Goal: Find specific page/section: Find specific page/section

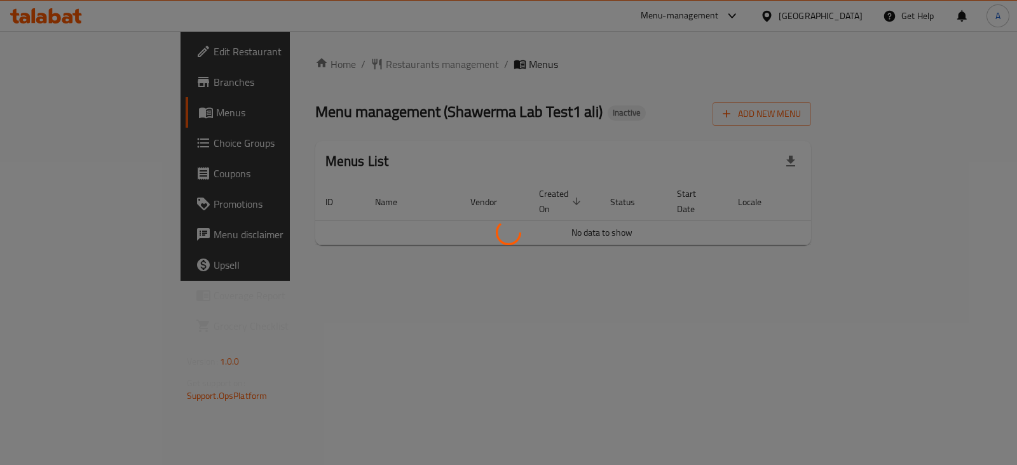
click at [373, 320] on div at bounding box center [508, 232] width 1017 height 465
click at [373, 321] on div at bounding box center [508, 232] width 1017 height 465
click at [374, 322] on div at bounding box center [508, 232] width 1017 height 465
click at [375, 322] on div at bounding box center [508, 232] width 1017 height 465
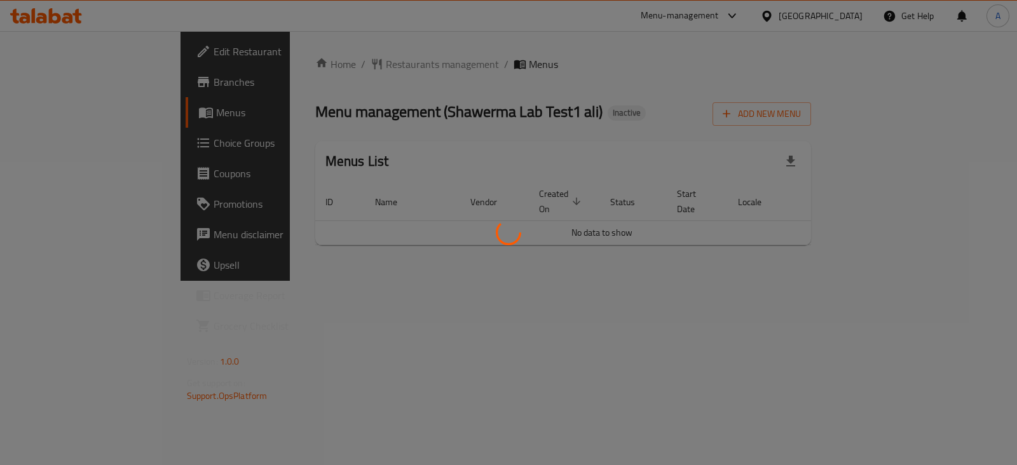
click at [376, 322] on div at bounding box center [508, 232] width 1017 height 465
click at [376, 324] on div at bounding box center [508, 232] width 1017 height 465
click at [376, 326] on div at bounding box center [508, 232] width 1017 height 465
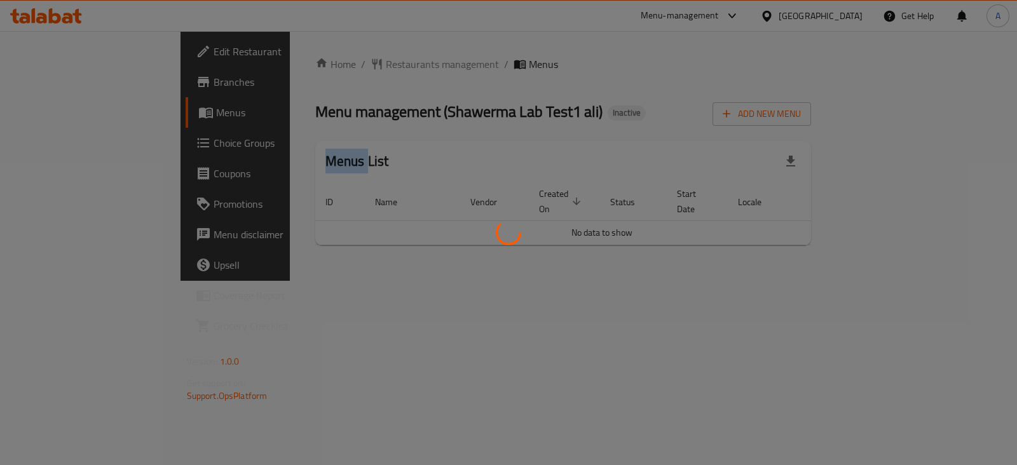
click at [376, 326] on div at bounding box center [508, 232] width 1017 height 465
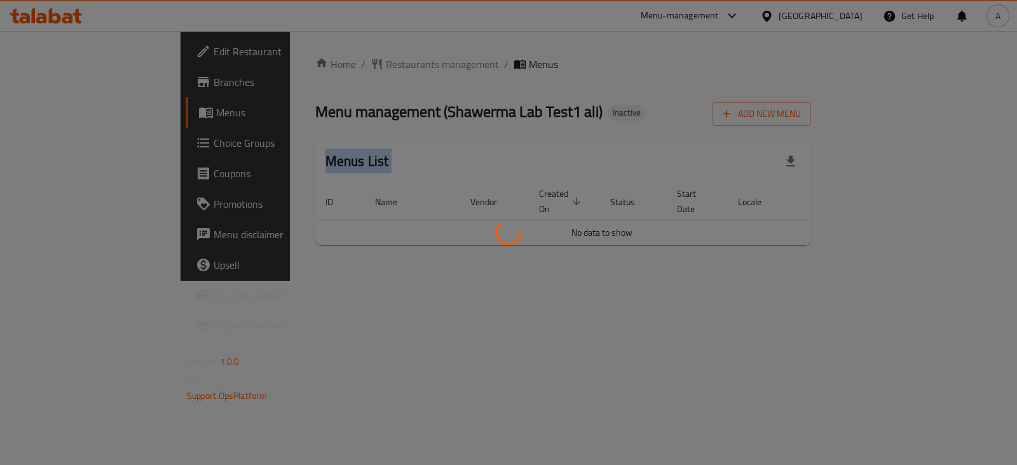
click at [376, 326] on div at bounding box center [508, 232] width 1017 height 465
click at [401, 195] on div at bounding box center [508, 232] width 1017 height 465
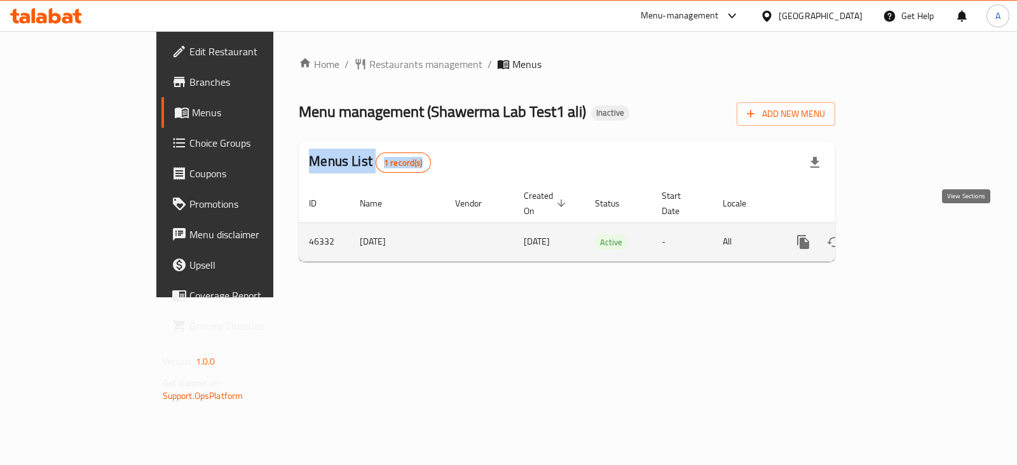
click at [910, 227] on link "enhanced table" at bounding box center [895, 242] width 31 height 31
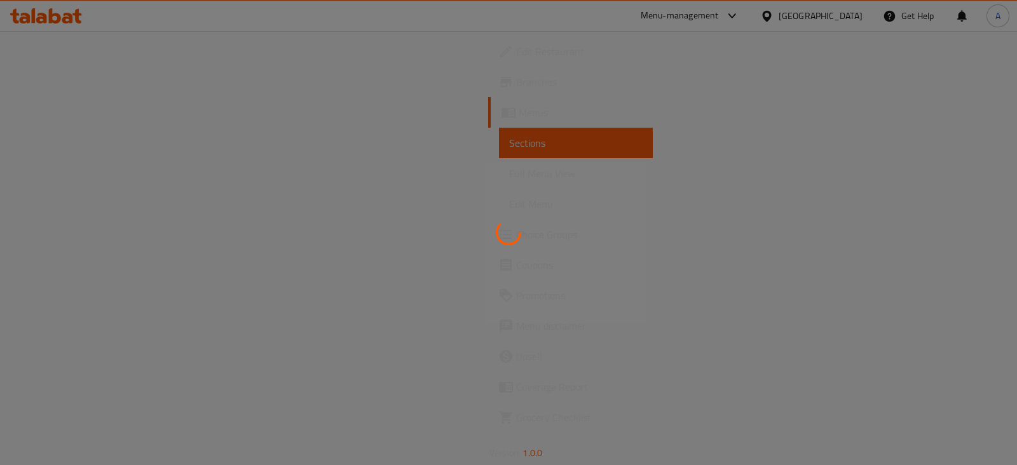
click at [282, 211] on div at bounding box center [508, 232] width 1017 height 465
click at [283, 211] on div at bounding box center [508, 232] width 1017 height 465
click at [614, 273] on div at bounding box center [508, 232] width 1017 height 465
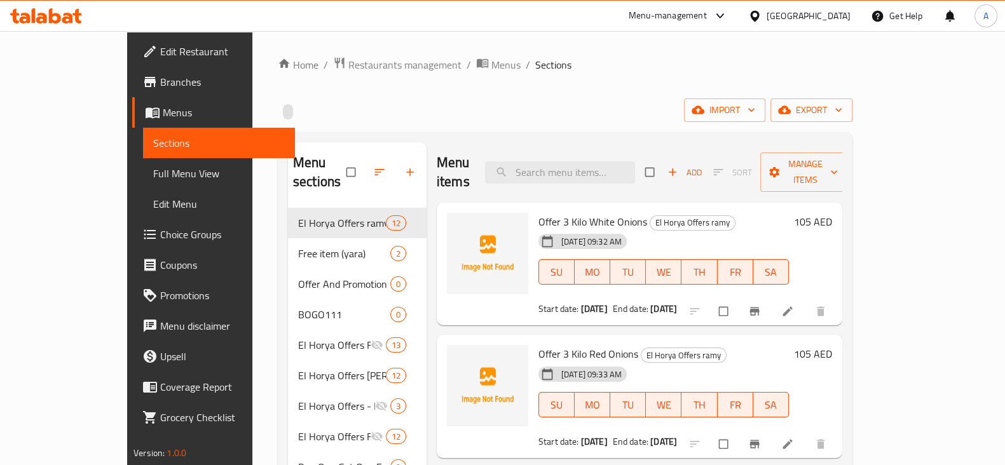
click at [502, 112] on div "import export" at bounding box center [565, 111] width 575 height 24
click at [348, 64] on span "Restaurants management" at bounding box center [404, 64] width 113 height 15
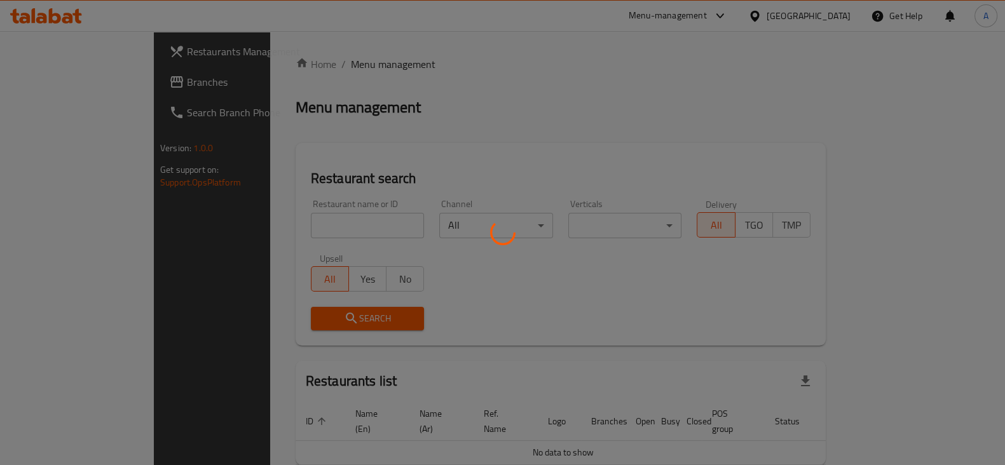
click at [268, 226] on div at bounding box center [502, 232] width 1005 height 465
click at [270, 224] on div at bounding box center [502, 232] width 1005 height 465
click at [273, 227] on div at bounding box center [502, 232] width 1005 height 465
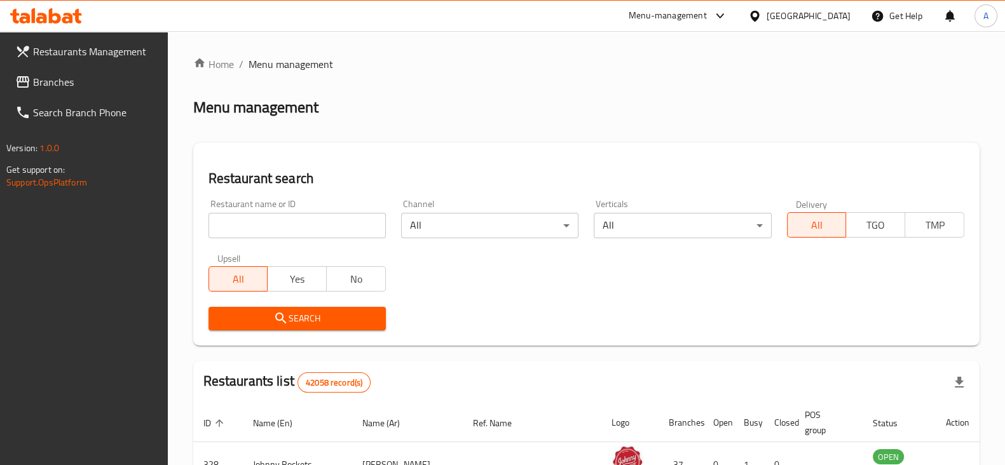
click at [273, 227] on input "search" at bounding box center [297, 225] width 177 height 25
paste input "501508"
type input "501508"
click button "Search" at bounding box center [297, 319] width 177 height 24
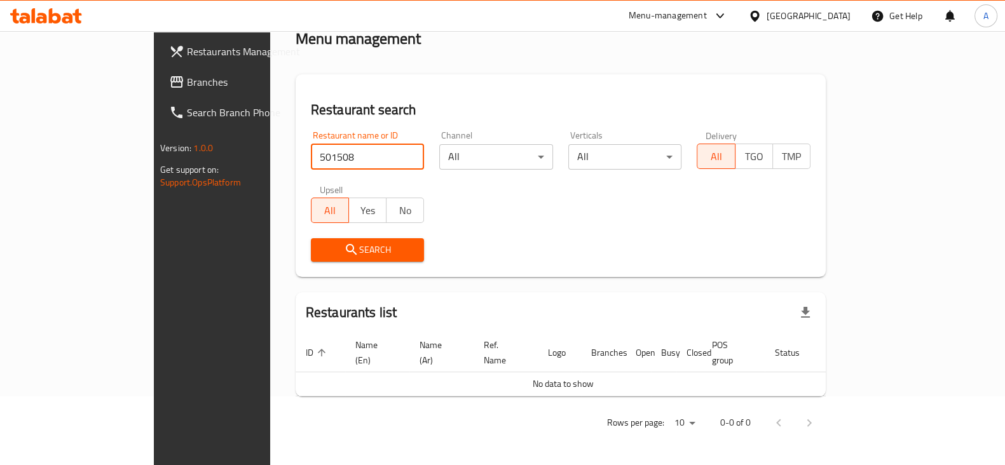
scroll to position [54, 0]
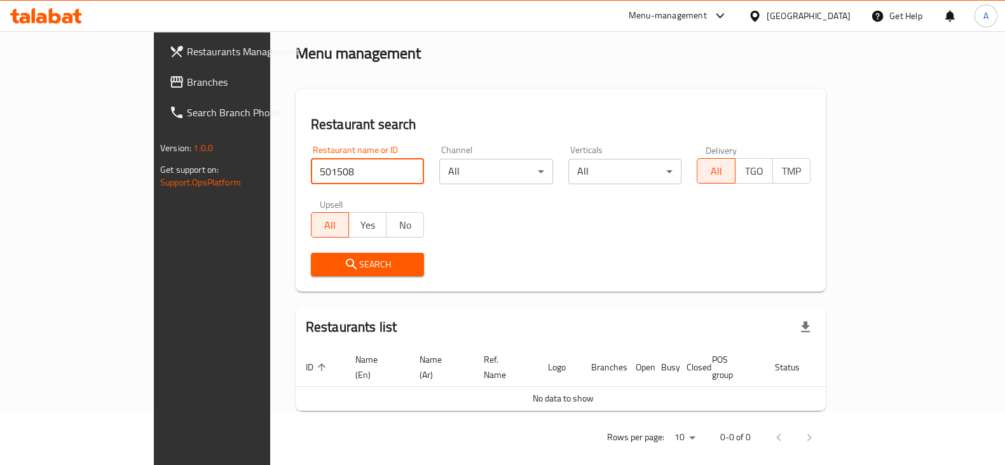
click at [311, 174] on input "501508" at bounding box center [368, 171] width 114 height 25
click at [311, 176] on input "501508" at bounding box center [368, 171] width 114 height 25
click at [327, 177] on input "501508" at bounding box center [368, 171] width 114 height 25
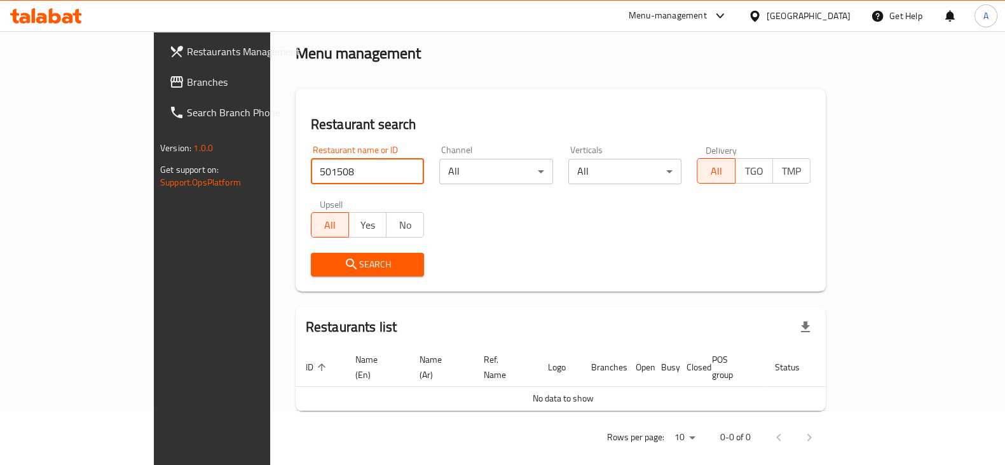
click at [311, 173] on input "501508" at bounding box center [368, 171] width 114 height 25
click at [311, 172] on input "501508" at bounding box center [368, 171] width 114 height 25
click button "Search" at bounding box center [368, 265] width 114 height 24
click at [311, 174] on input "501508" at bounding box center [368, 171] width 114 height 25
click button "Search" at bounding box center [368, 265] width 114 height 24
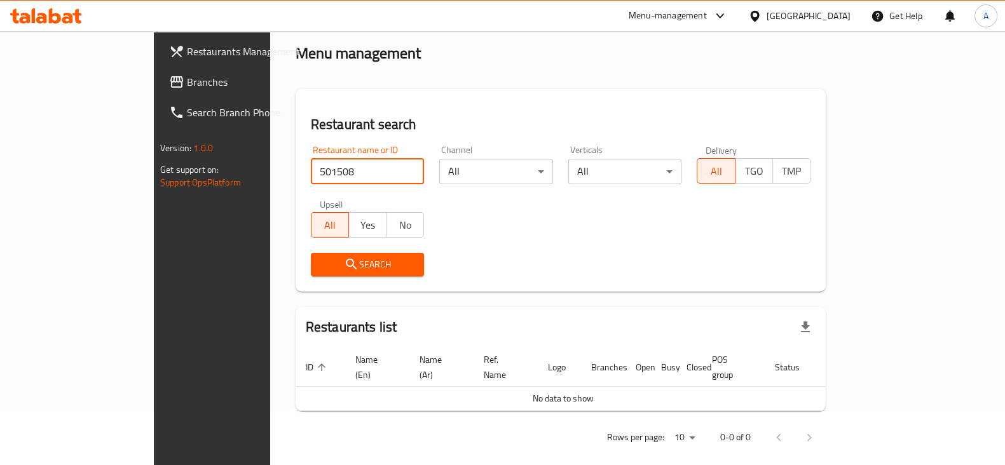
click button "Search" at bounding box center [368, 265] width 114 height 24
click at [187, 88] on span "Branches" at bounding box center [249, 81] width 125 height 15
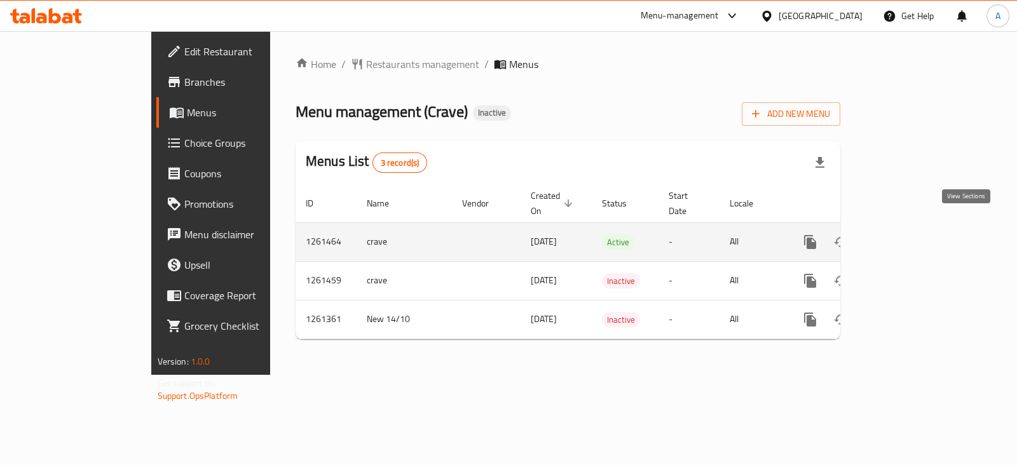
click at [910, 235] on icon "enhanced table" at bounding box center [902, 242] width 15 height 15
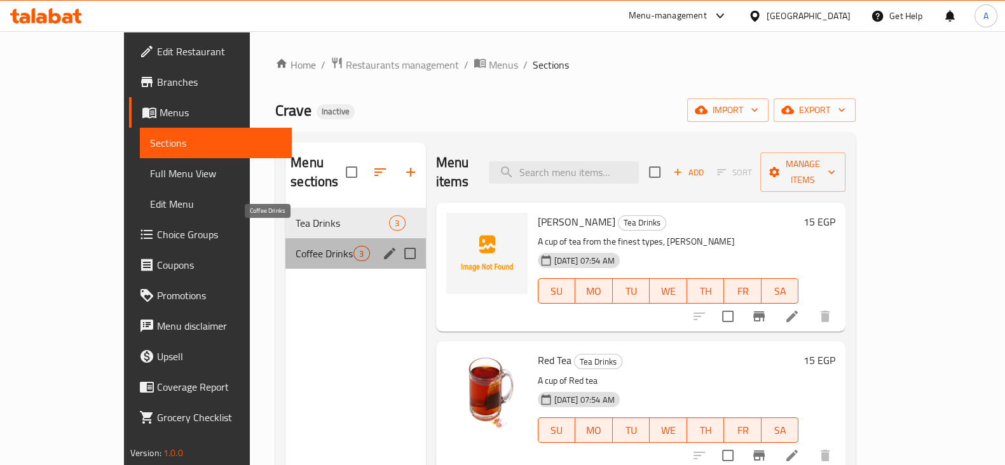
click at [296, 246] on span "Coffee Drinks" at bounding box center [325, 253] width 58 height 15
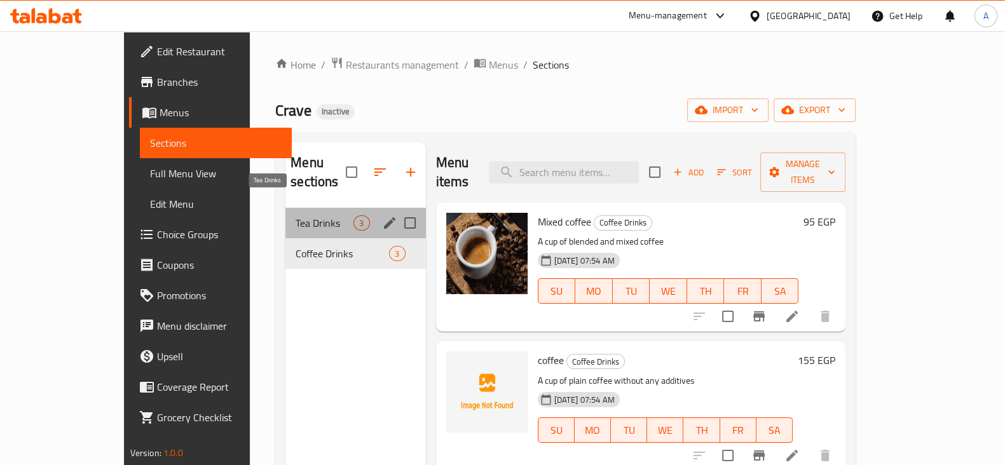
click at [296, 216] on span "Tea Drinks" at bounding box center [325, 223] width 58 height 15
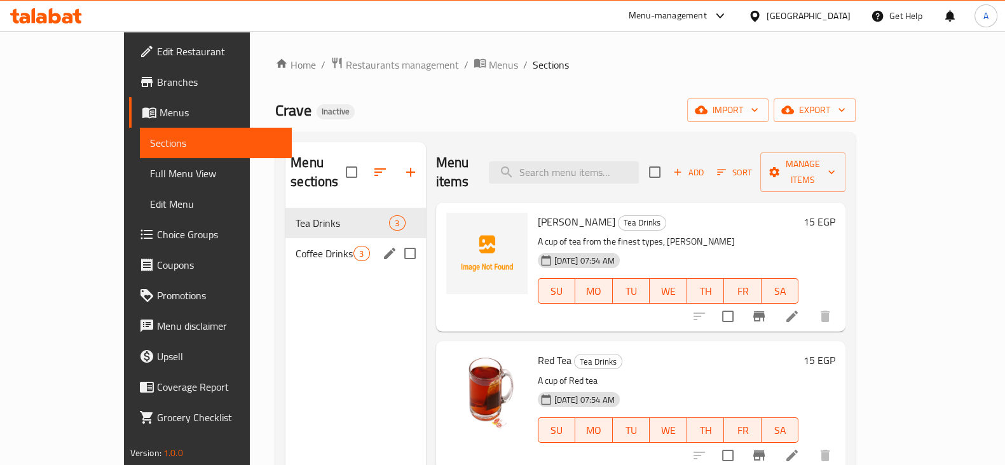
click at [296, 246] on span "Coffee Drinks" at bounding box center [325, 253] width 58 height 15
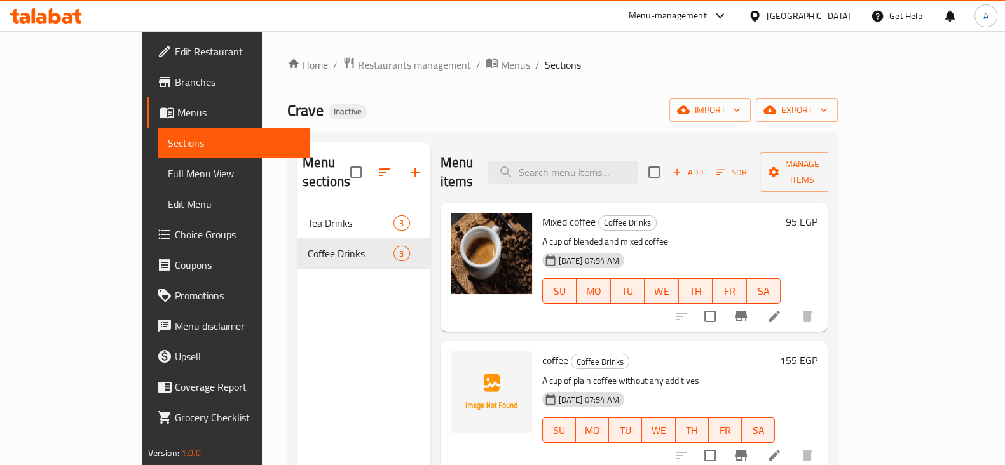
scroll to position [178, 0]
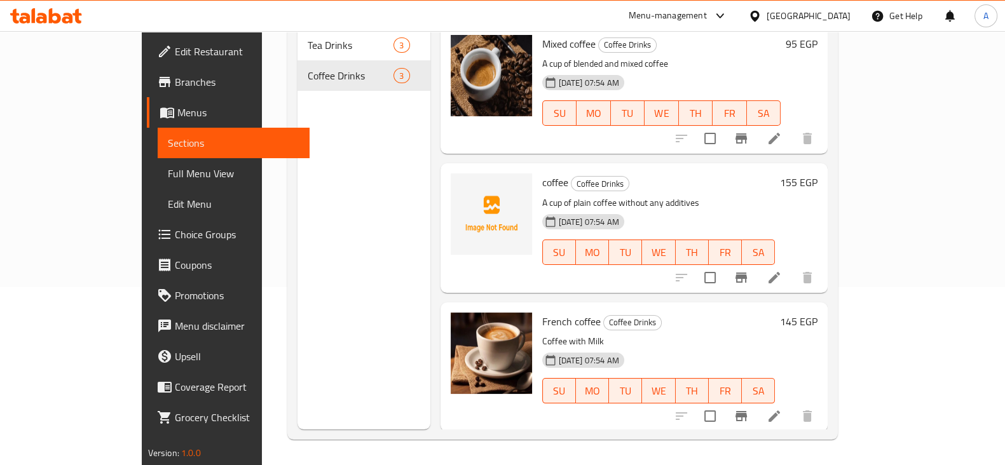
click at [298, 179] on div "Menu sections Tea Drinks 3 Coffee Drinks 3" at bounding box center [364, 196] width 133 height 465
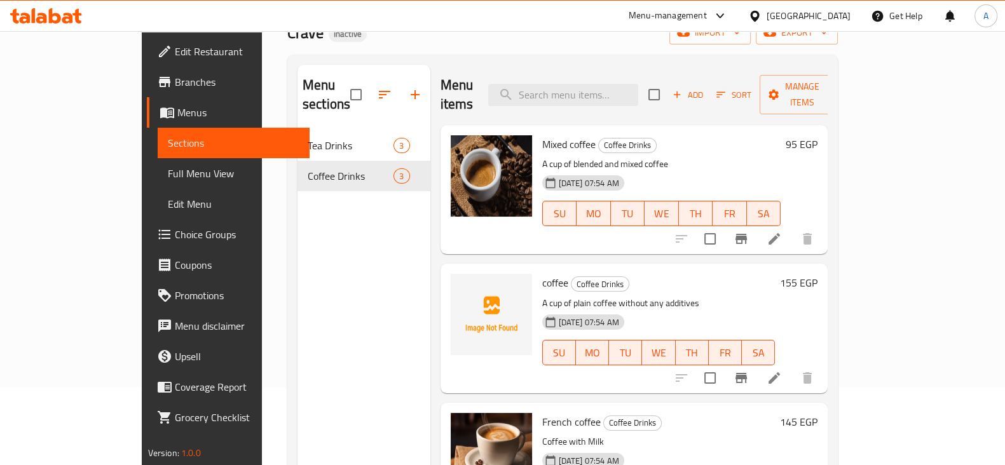
scroll to position [0, 0]
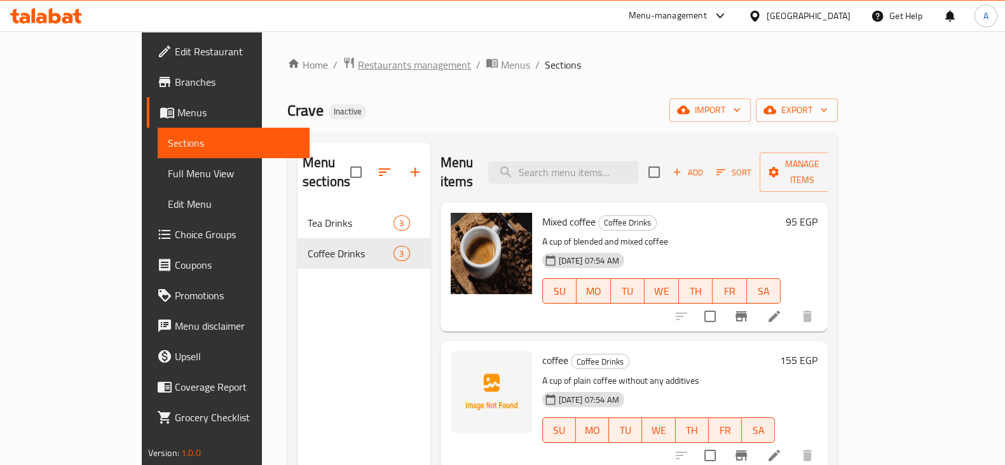
click at [358, 68] on span "Restaurants management" at bounding box center [414, 64] width 113 height 15
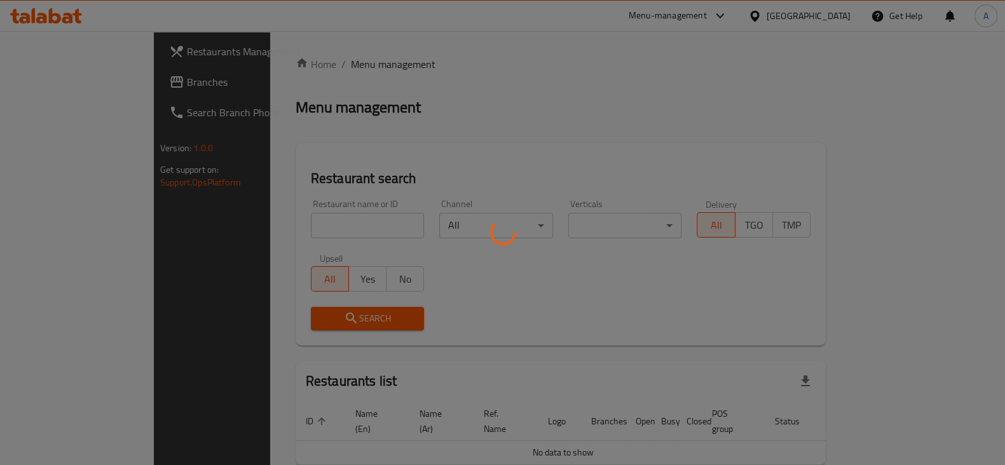
click at [275, 230] on div at bounding box center [502, 232] width 1005 height 465
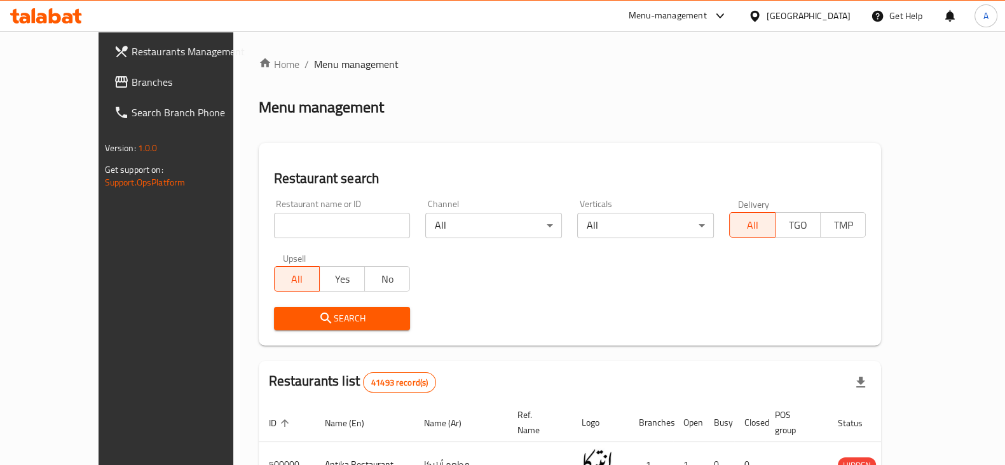
click at [275, 230] on input "search" at bounding box center [342, 225] width 137 height 25
paste input "501763"
type input "501763"
click at [325, 309] on button "Search" at bounding box center [342, 319] width 137 height 24
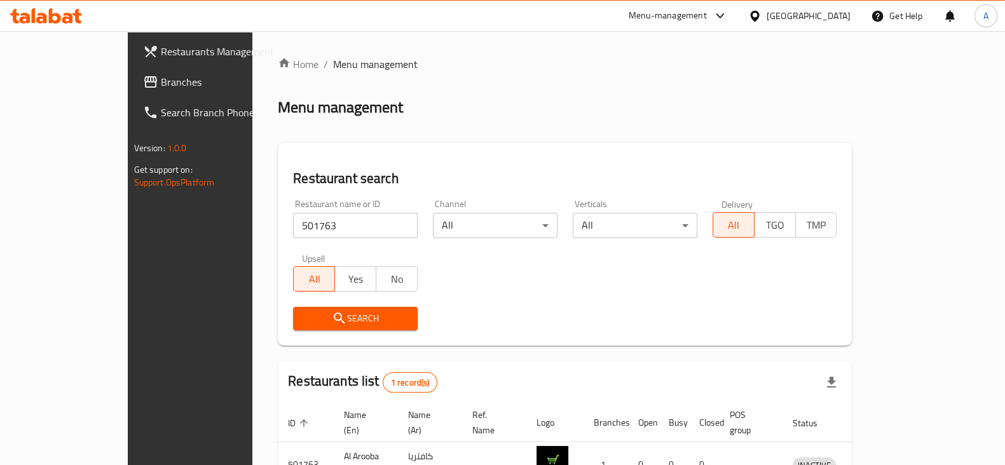
scroll to position [76, 0]
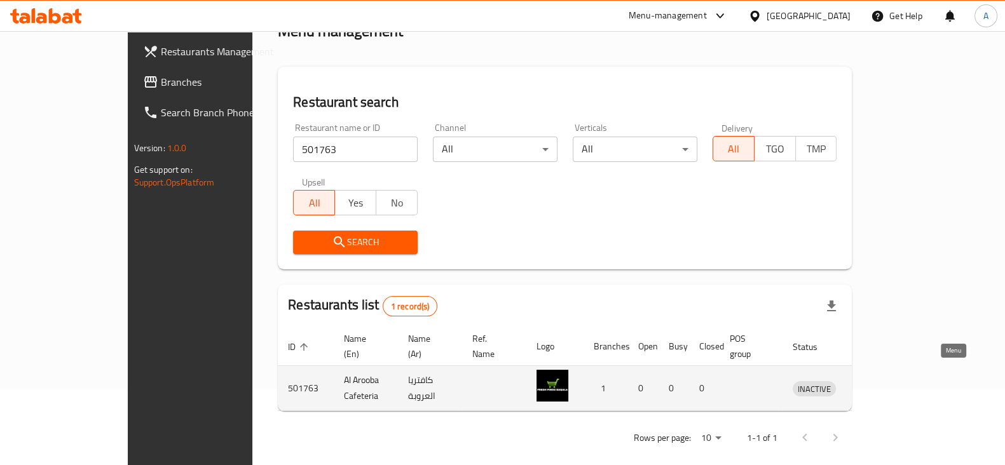
click at [877, 381] on icon "enhanced table" at bounding box center [868, 388] width 15 height 15
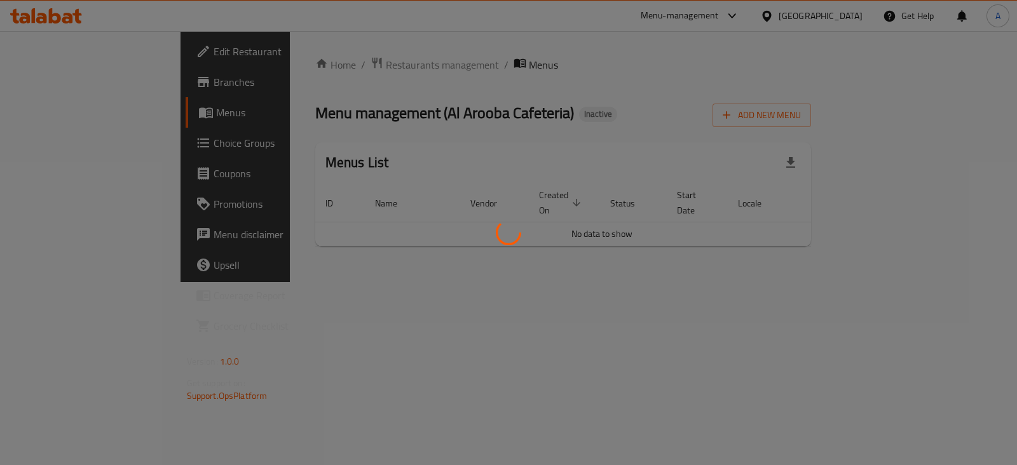
drag, startPoint x: 99, startPoint y: 149, endPoint x: 411, endPoint y: 247, distance: 326.6
click at [411, 247] on div at bounding box center [508, 232] width 1017 height 465
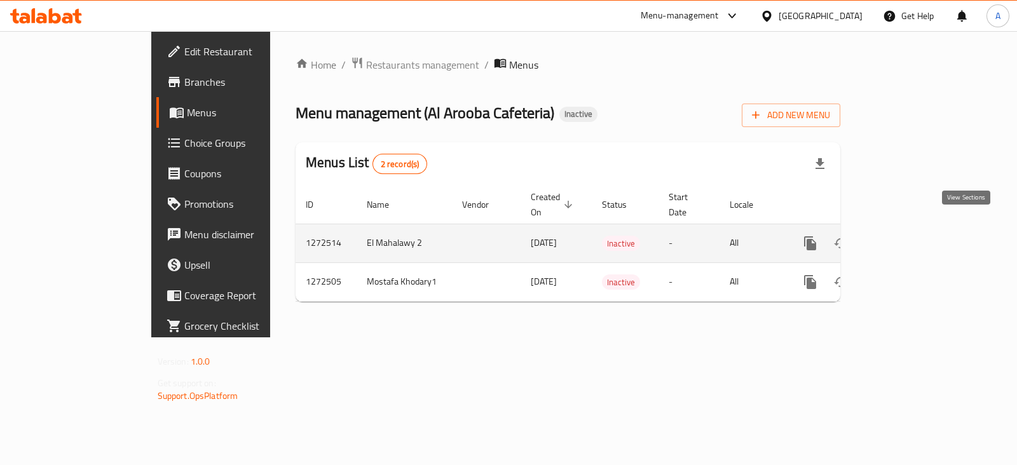
click at [910, 236] on icon "enhanced table" at bounding box center [902, 243] width 15 height 15
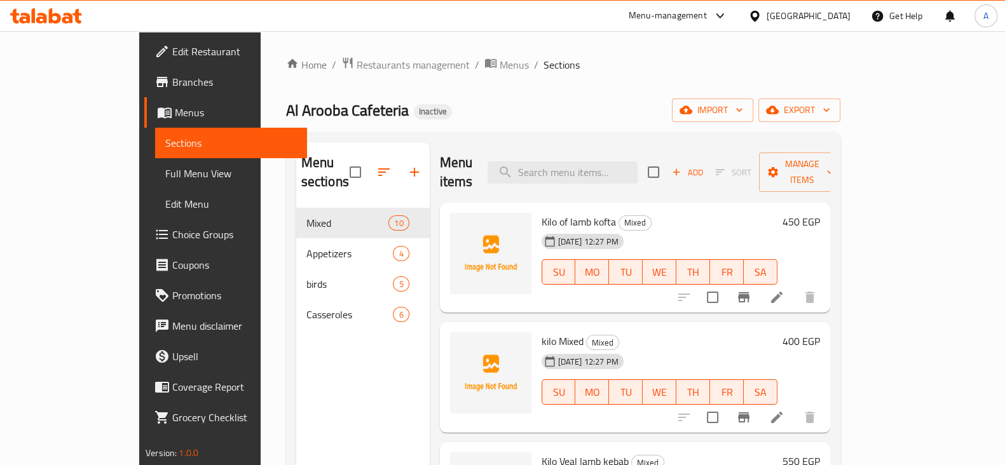
click at [553, 236] on span "[DATE] 12:27 PM" at bounding box center [588, 242] width 71 height 12
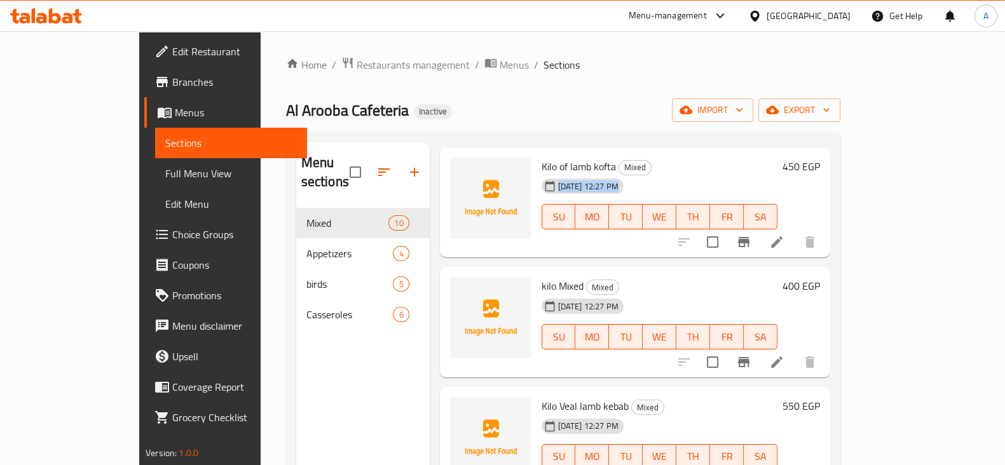
scroll to position [79, 0]
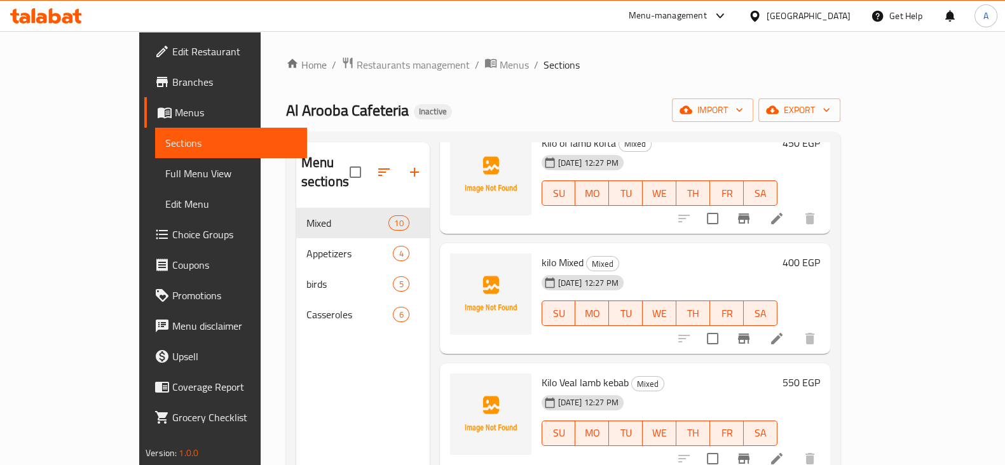
click at [542, 253] on span "kilo Mixed" at bounding box center [563, 262] width 42 height 19
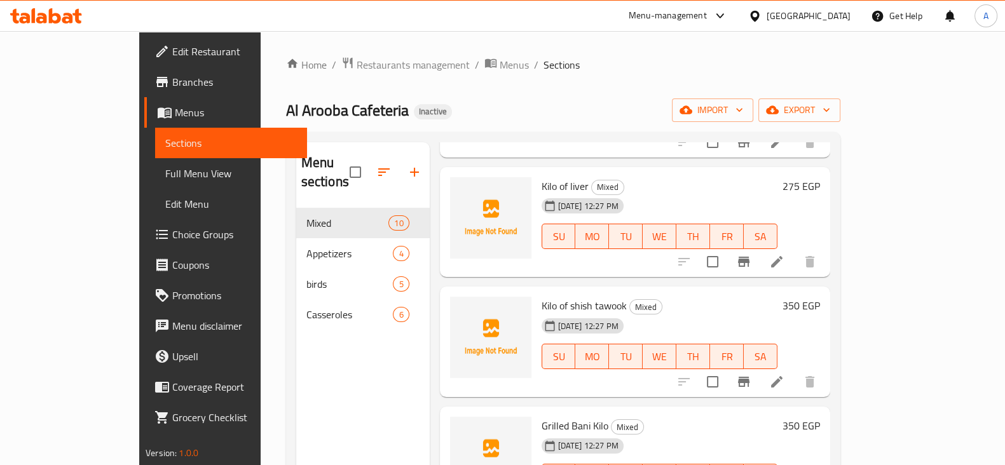
scroll to position [765, 0]
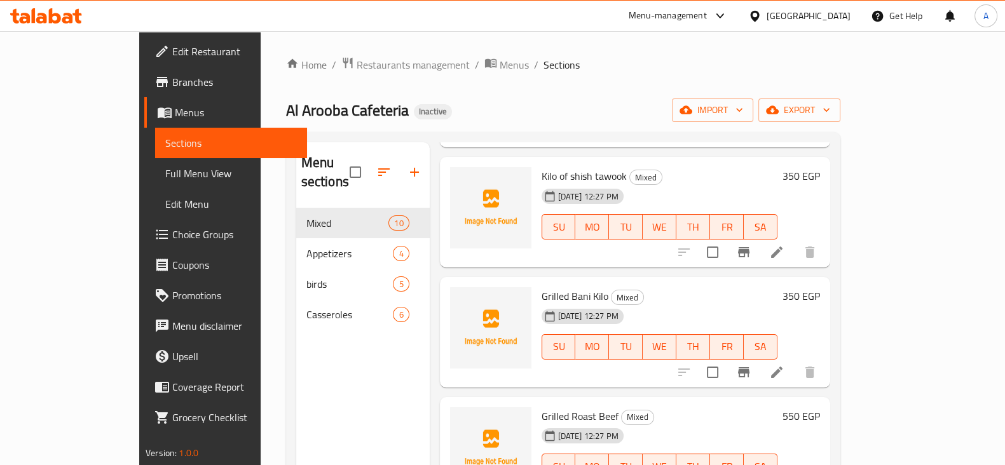
click at [565, 310] on span "[DATE] 12:27 PM" at bounding box center [588, 316] width 71 height 12
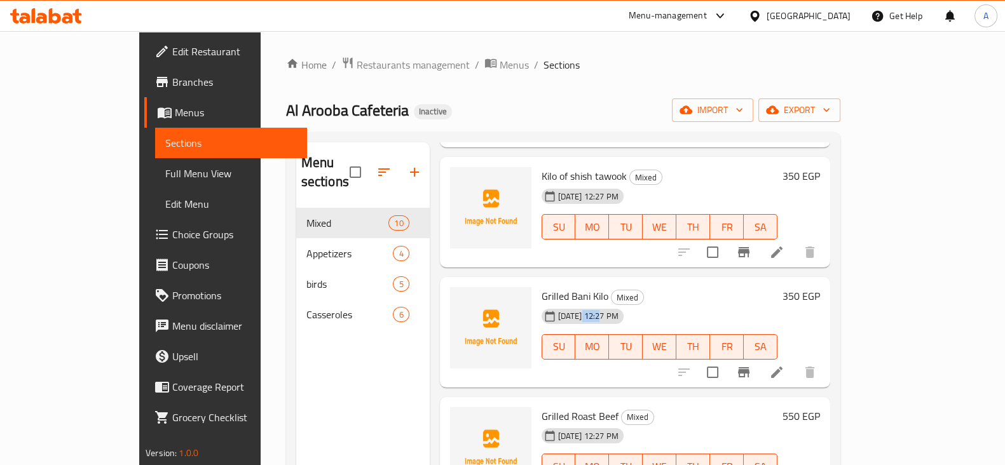
click at [565, 310] on span "[DATE] 12:27 PM" at bounding box center [588, 316] width 71 height 12
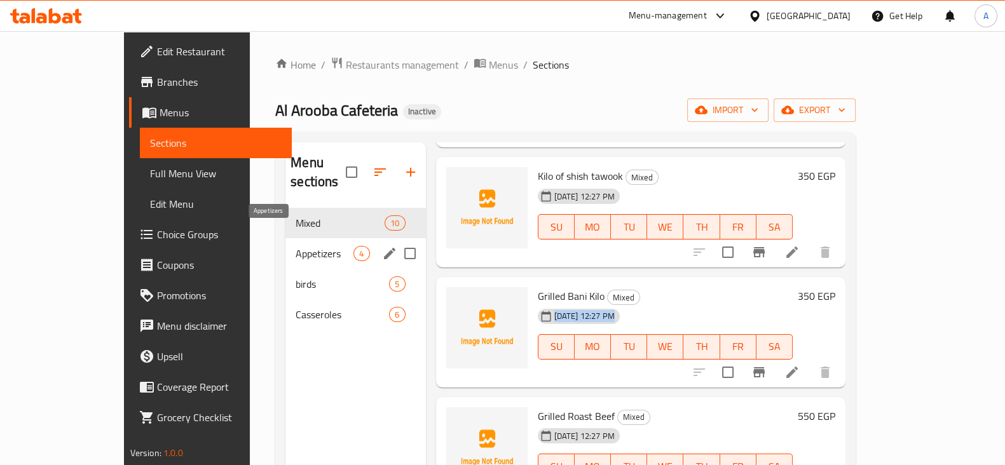
click at [296, 246] on span "Appetizers" at bounding box center [325, 253] width 58 height 15
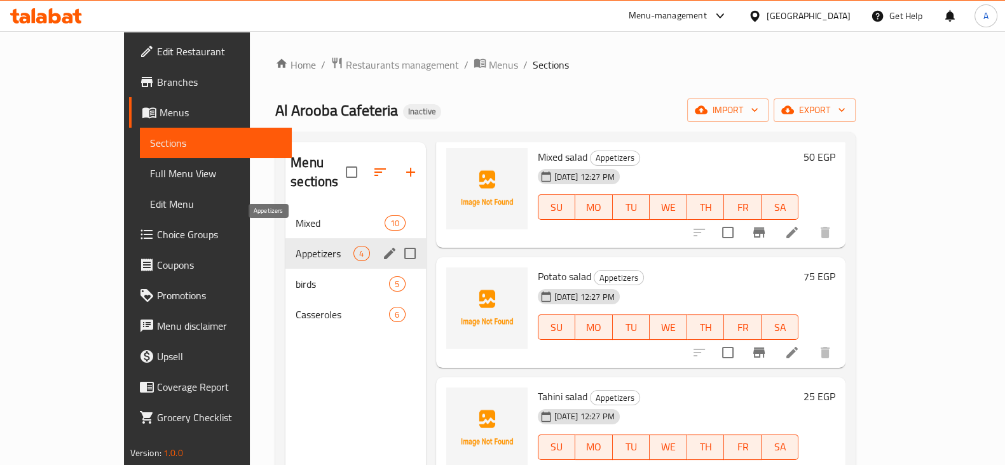
scroll to position [46, 0]
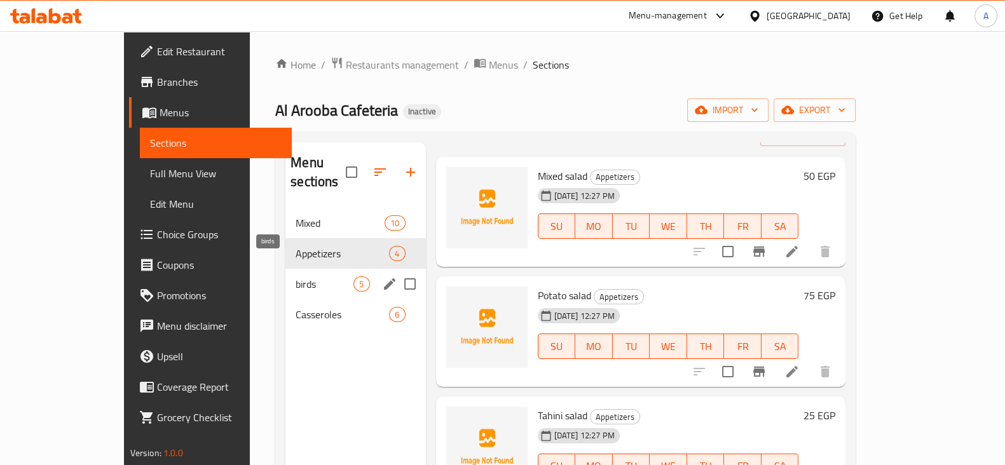
click at [296, 277] on span "birds" at bounding box center [325, 284] width 58 height 15
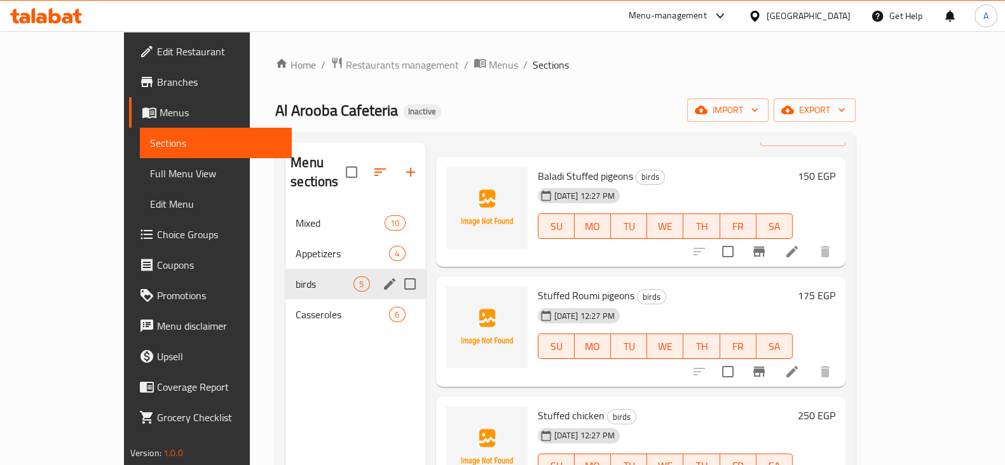
click at [296, 307] on span "Casseroles" at bounding box center [342, 314] width 93 height 15
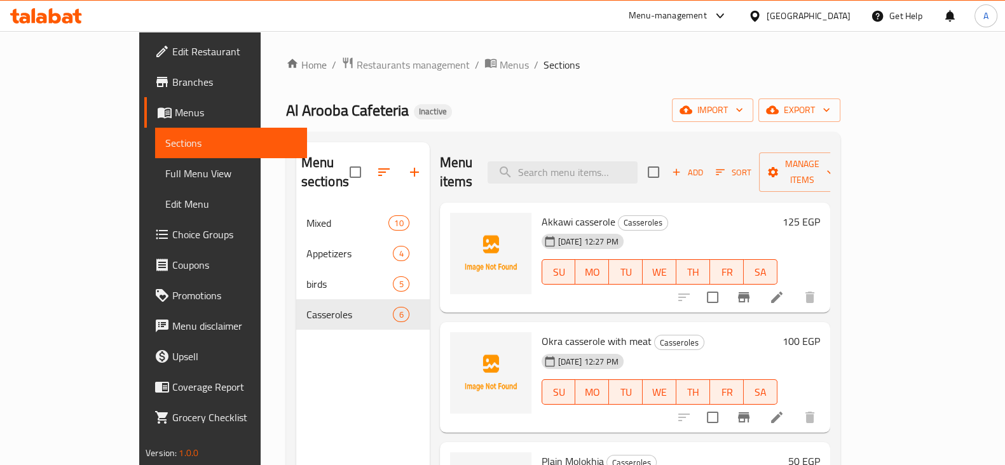
click at [762, 18] on icon at bounding box center [754, 16] width 13 height 13
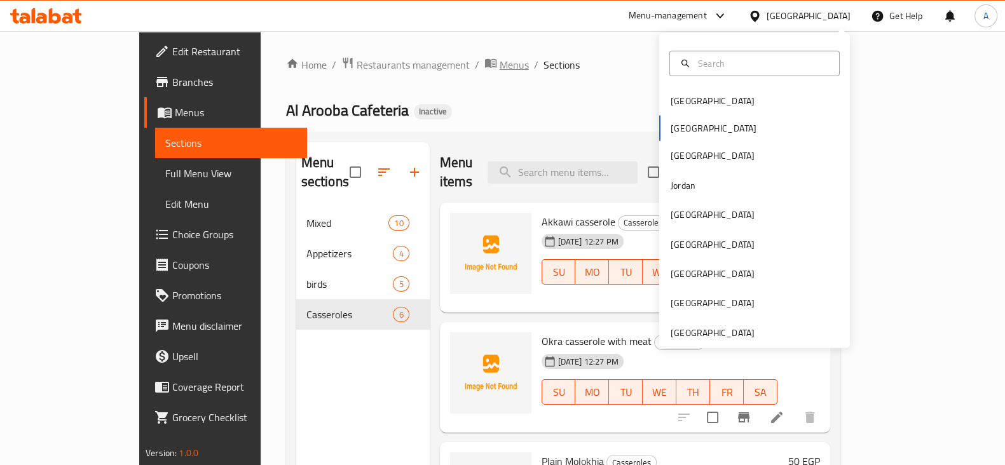
click at [484, 64] on icon "breadcrumb" at bounding box center [490, 63] width 13 height 13
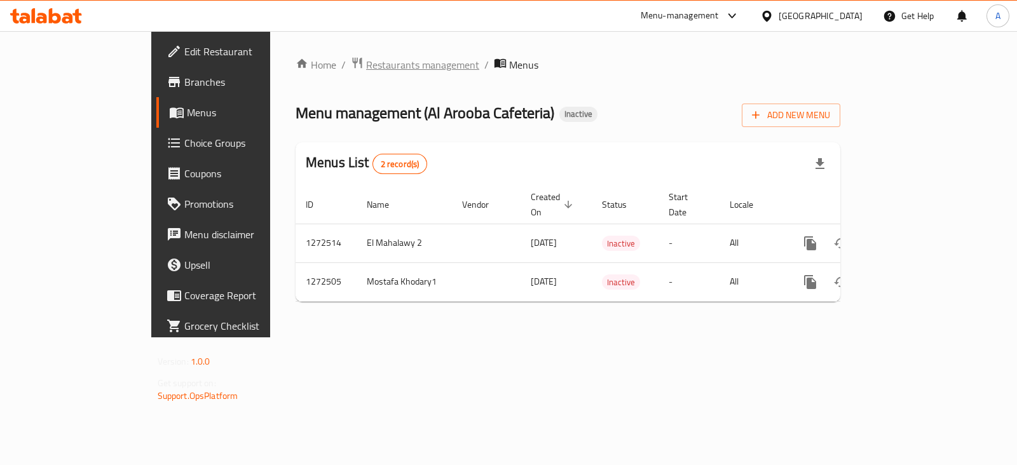
click at [366, 64] on span "Restaurants management" at bounding box center [422, 64] width 113 height 15
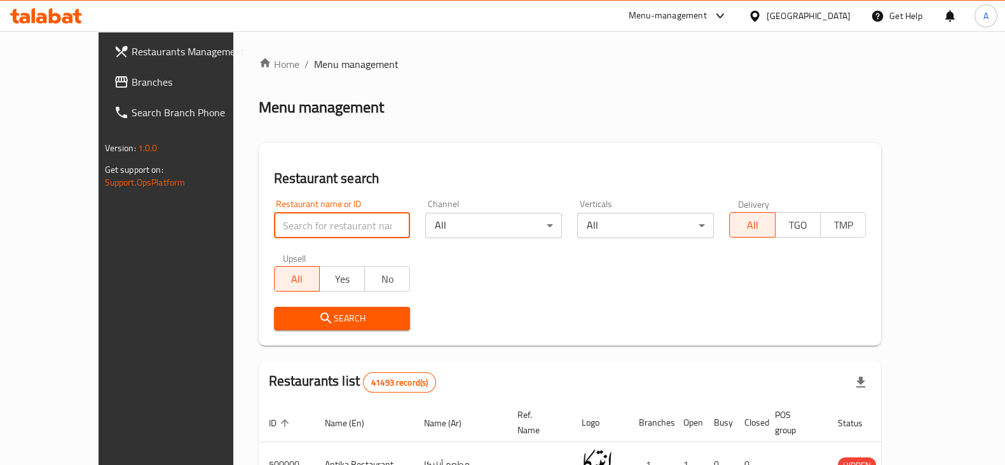
click at [274, 226] on input "search" at bounding box center [342, 225] width 137 height 25
paste input "682020"
type input "682020"
click button "Search" at bounding box center [342, 319] width 137 height 24
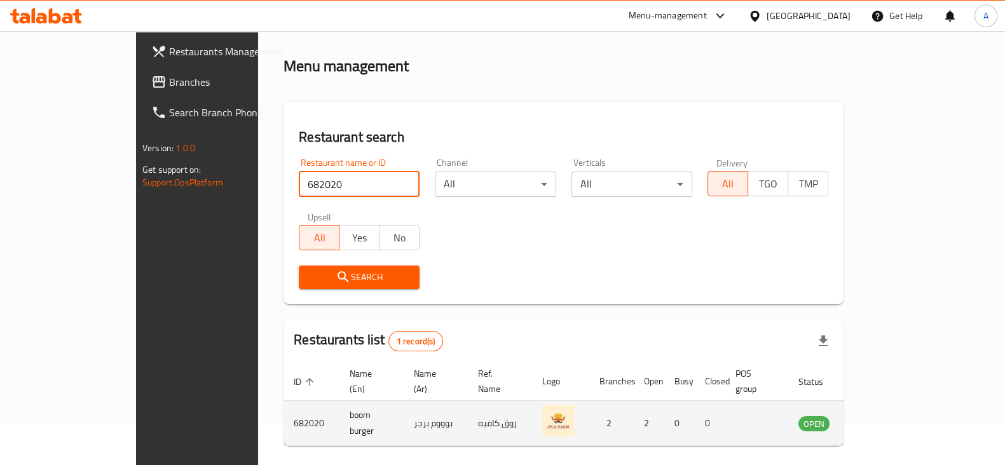
scroll to position [76, 0]
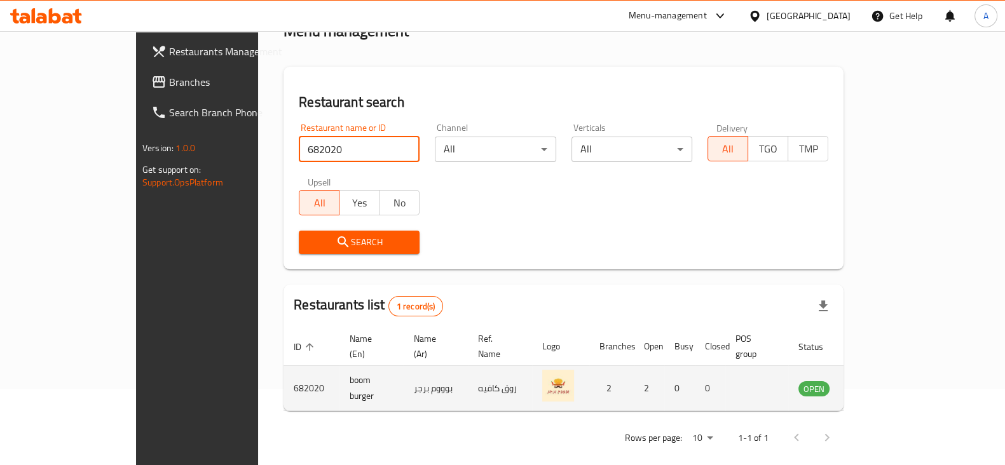
click at [899, 386] on td "enhanced table" at bounding box center [877, 388] width 44 height 45
click at [881, 381] on icon "enhanced table" at bounding box center [872, 388] width 15 height 15
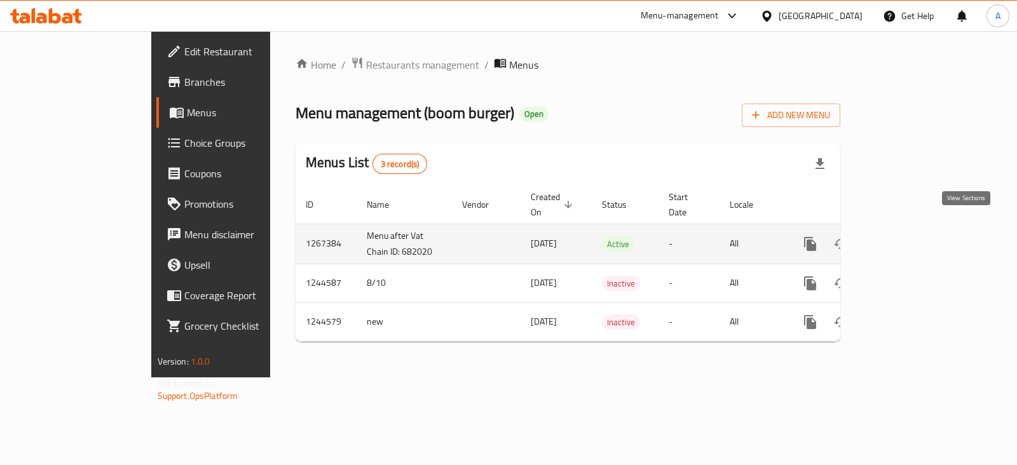
click at [917, 240] on link "enhanced table" at bounding box center [902, 244] width 31 height 31
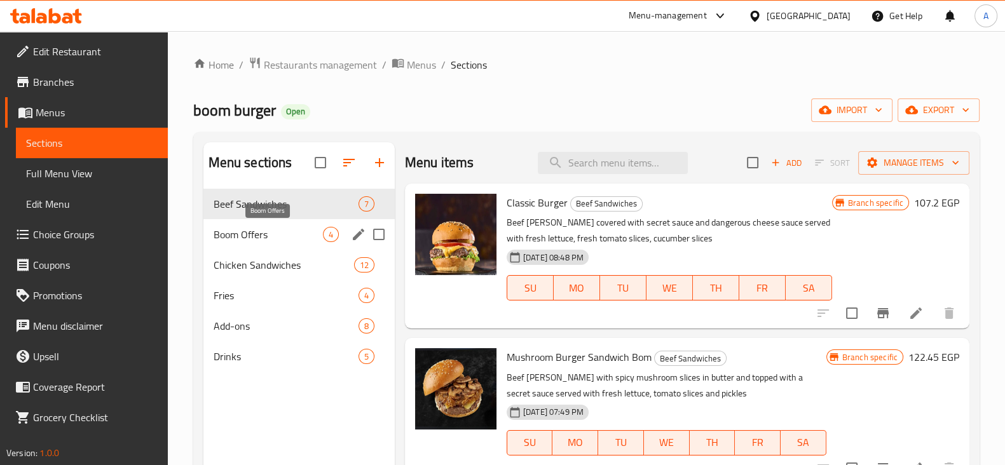
click at [284, 237] on span "Boom Offers" at bounding box center [268, 234] width 109 height 15
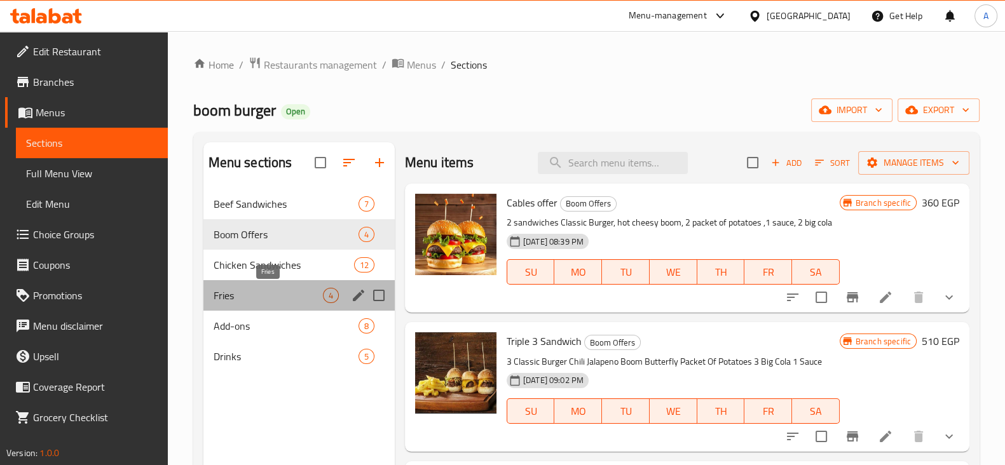
click at [265, 294] on span "Fries" at bounding box center [268, 295] width 109 height 15
